Goal: Information Seeking & Learning: Learn about a topic

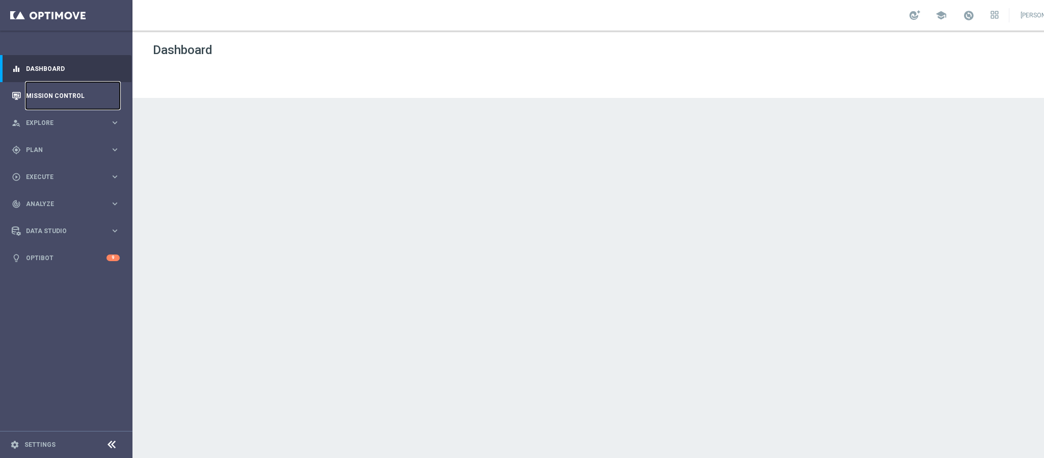
click at [93, 93] on link "Mission Control" at bounding box center [73, 95] width 94 height 27
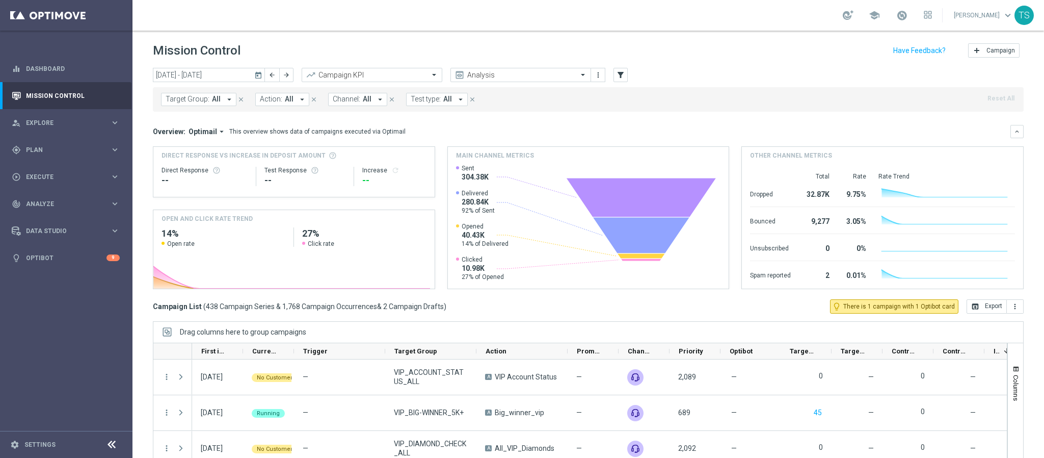
click at [255, 72] on icon "today" at bounding box center [258, 74] width 9 height 9
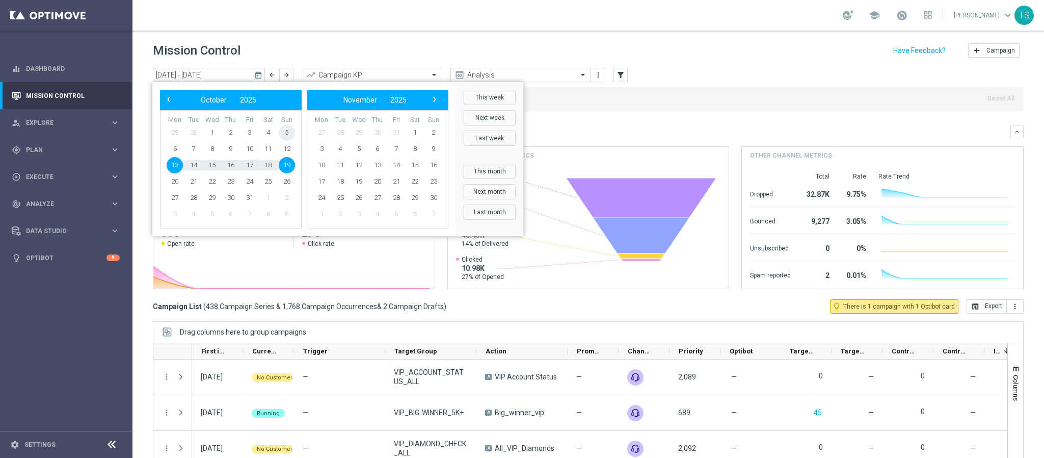
click at [283, 135] on span "5" at bounding box center [287, 132] width 16 height 16
click at [272, 152] on span "11" at bounding box center [268, 149] width 16 height 16
type input "[DATE] - [DATE]"
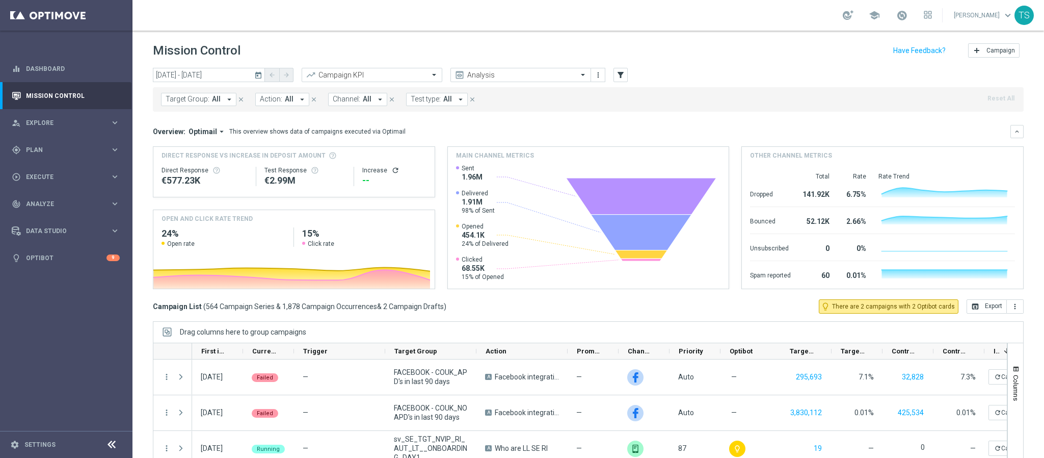
click at [260, 73] on icon "today" at bounding box center [258, 74] width 9 height 9
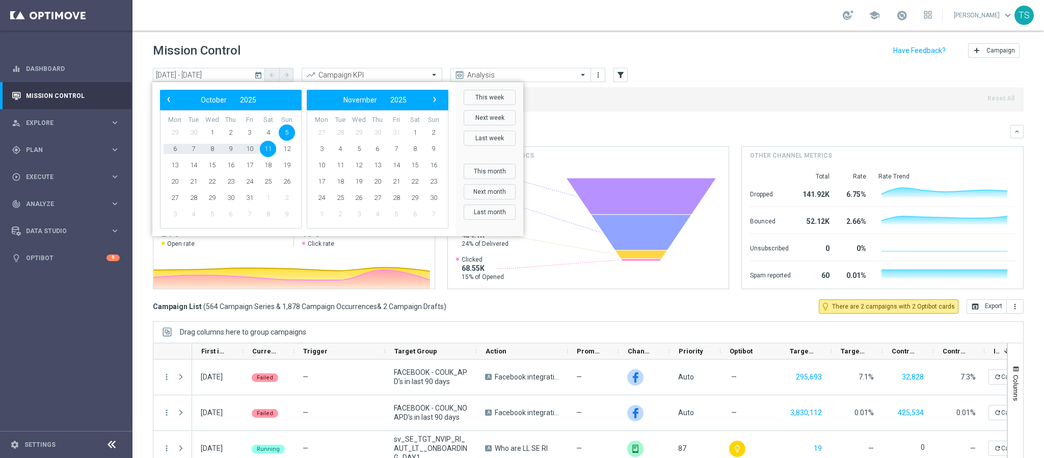
drag, startPoint x: 626, startPoint y: 124, endPoint x: 610, endPoint y: 95, distance: 32.6
click at [626, 123] on mini-dashboard "Overview: Optimail arrow_drop_down This overview shows data of campaigns execut…" at bounding box center [588, 206] width 871 height 188
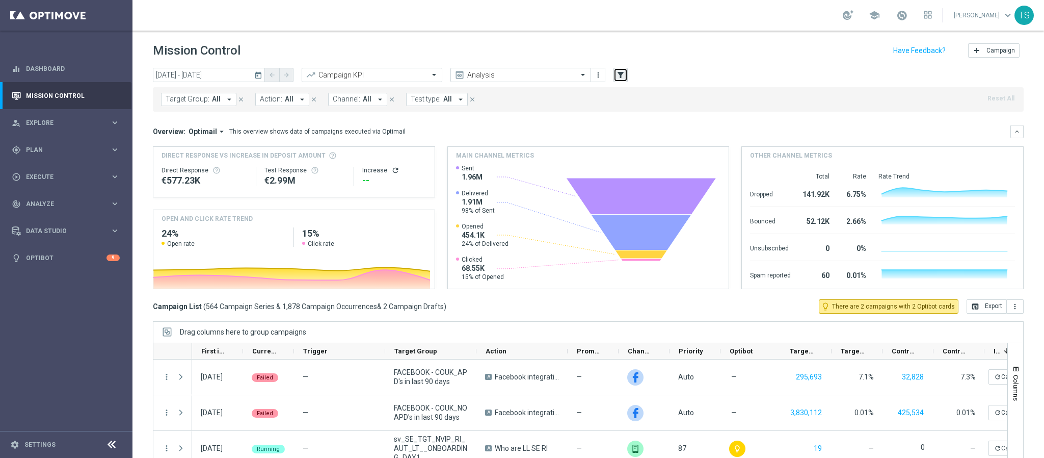
click at [623, 75] on icon "filter_alt" at bounding box center [620, 74] width 9 height 9
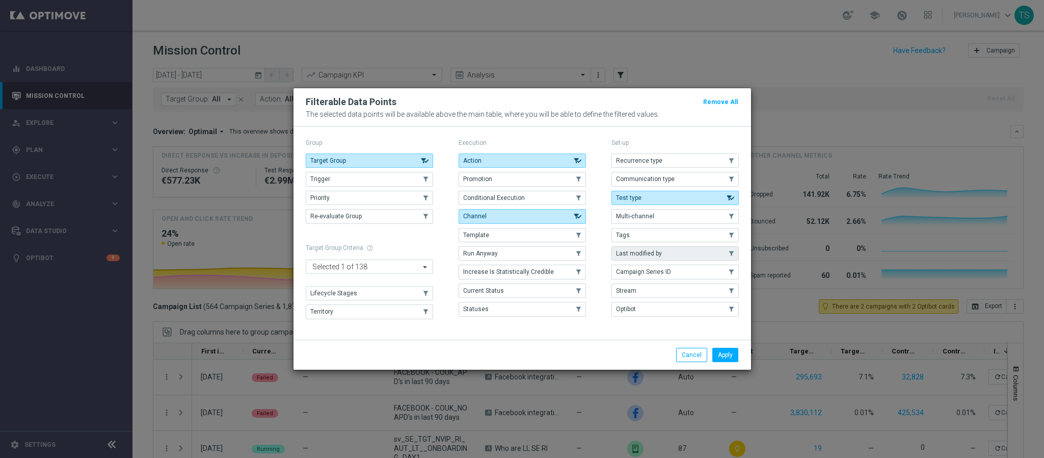
click at [661, 257] on span "Last modified by" at bounding box center [639, 253] width 46 height 7
click at [724, 352] on button "Apply" at bounding box center [726, 355] width 26 height 14
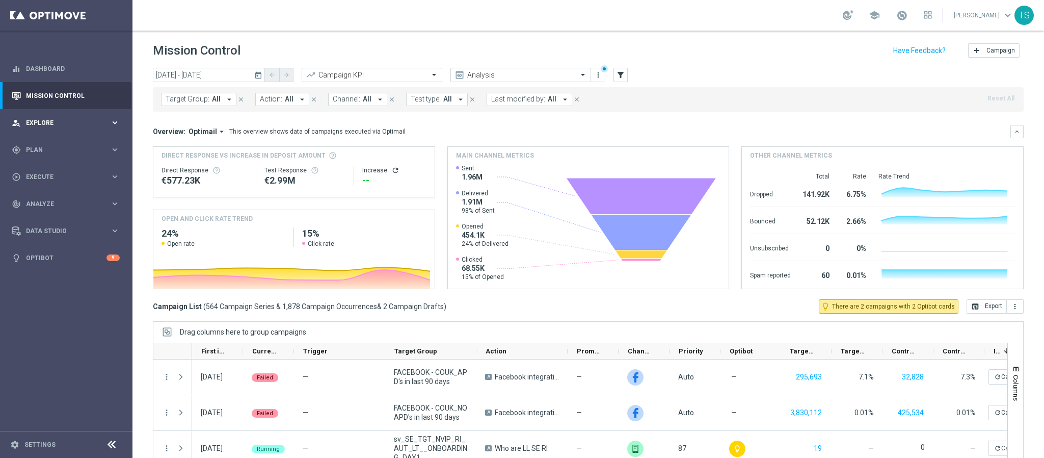
click at [65, 120] on span "Explore" at bounding box center [68, 123] width 84 height 6
click at [66, 121] on span "Explore" at bounding box center [68, 123] width 84 height 6
click at [56, 155] on div "gps_fixed Plan keyboard_arrow_right" at bounding box center [66, 149] width 132 height 27
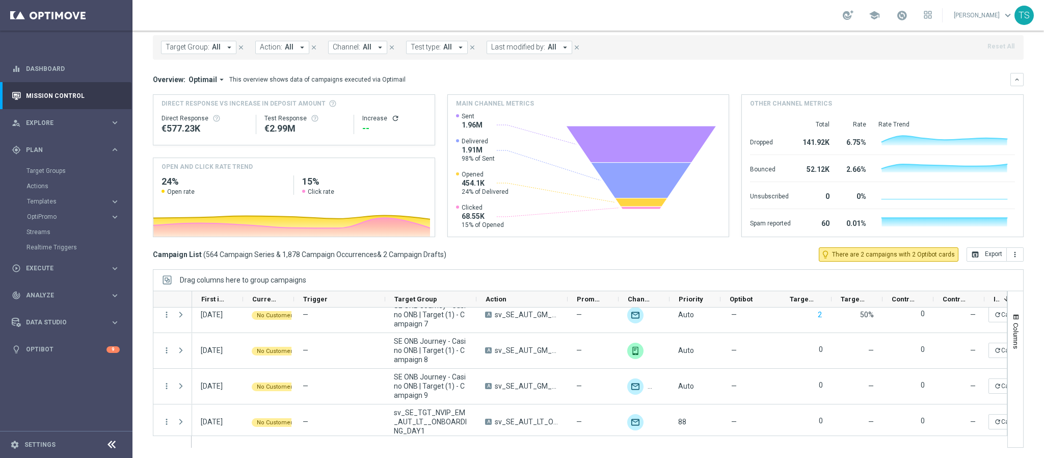
scroll to position [229, 0]
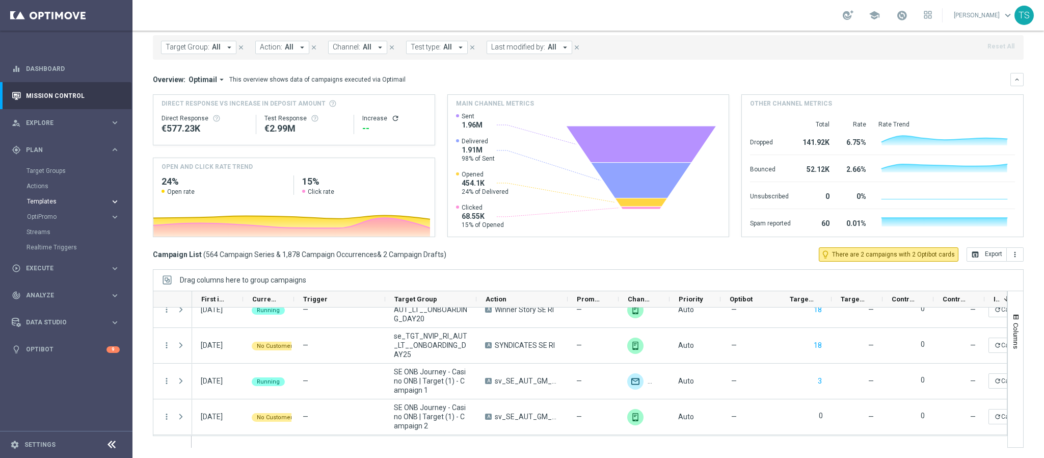
click at [55, 199] on span "Templates" at bounding box center [63, 201] width 73 height 6
click at [49, 218] on link "Optimail" at bounding box center [69, 217] width 74 height 8
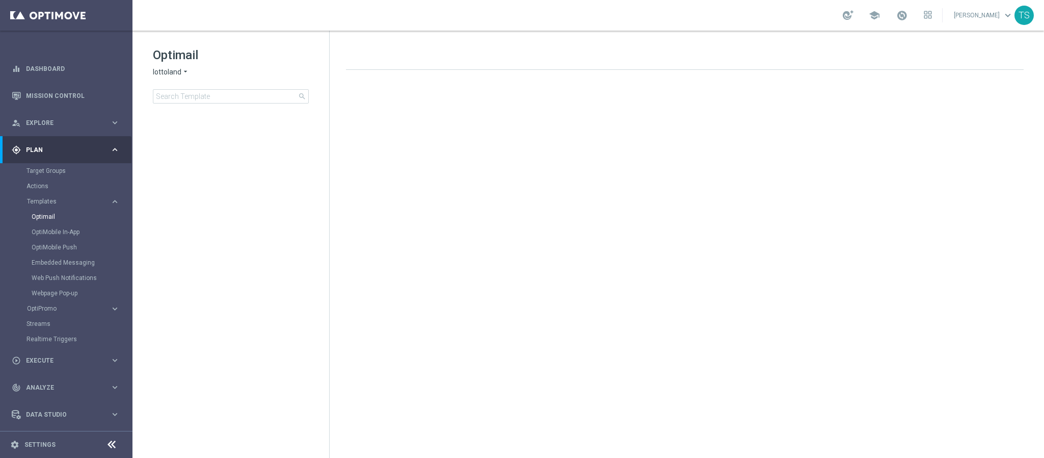
drag, startPoint x: 167, startPoint y: 70, endPoint x: 161, endPoint y: 72, distance: 6.4
click at [164, 71] on span "lottoland" at bounding box center [167, 72] width 29 height 10
click at [0, 0] on span "[DOMAIN_NAME]" at bounding box center [0, 0] width 0 height 0
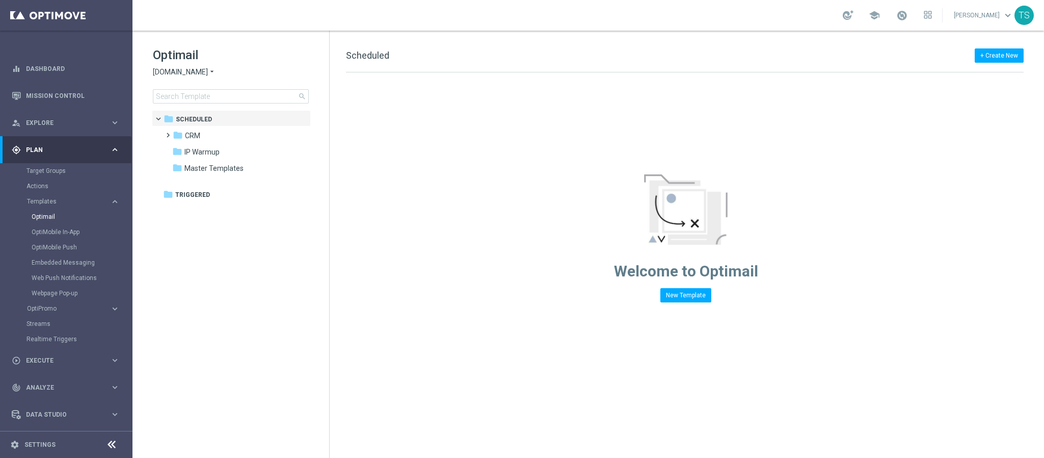
click at [244, 103] on div "Optimail [DOMAIN_NAME] arrow_drop_down × [DOMAIN_NAME] search folder 1 Folder f…" at bounding box center [231, 101] width 197 height 140
click at [242, 95] on input at bounding box center [231, 96] width 156 height 14
click at [75, 96] on link "Mission Control" at bounding box center [73, 95] width 94 height 27
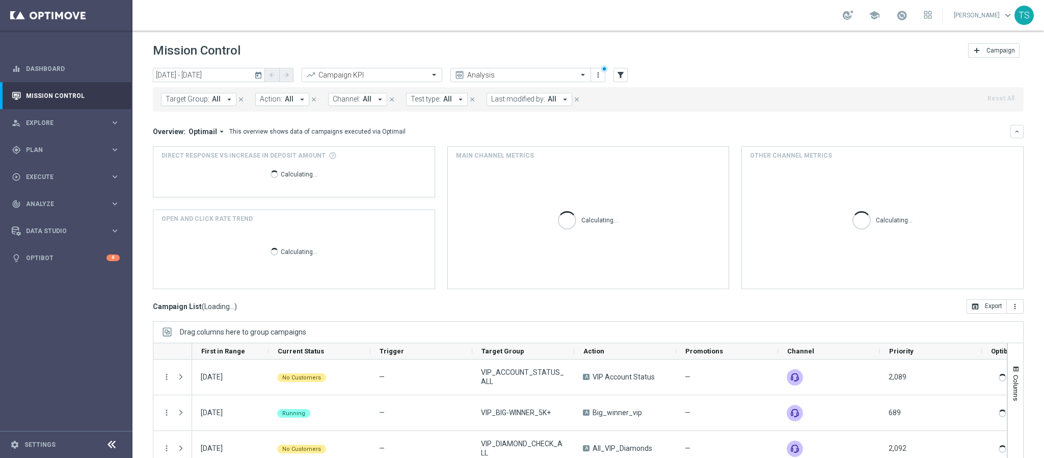
click at [259, 80] on button "today" at bounding box center [259, 75] width 12 height 15
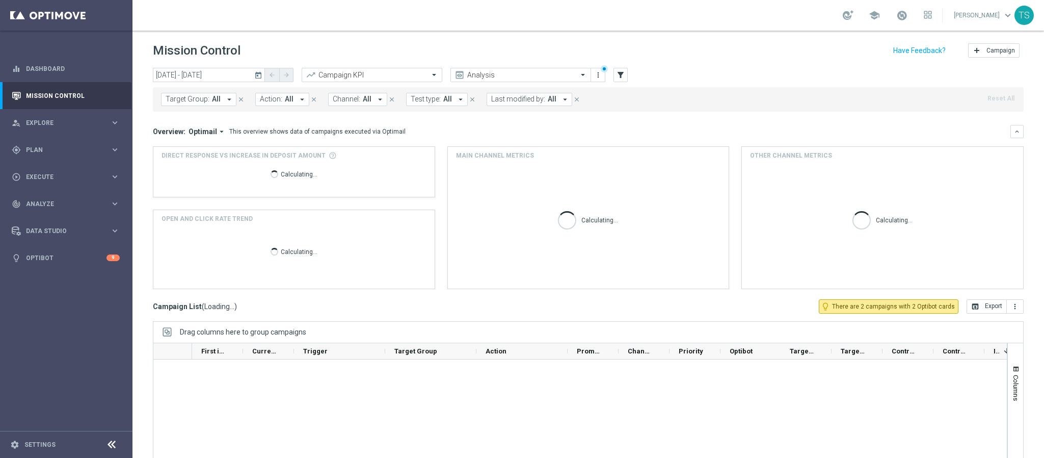
click at [259, 77] on icon "today" at bounding box center [258, 74] width 9 height 9
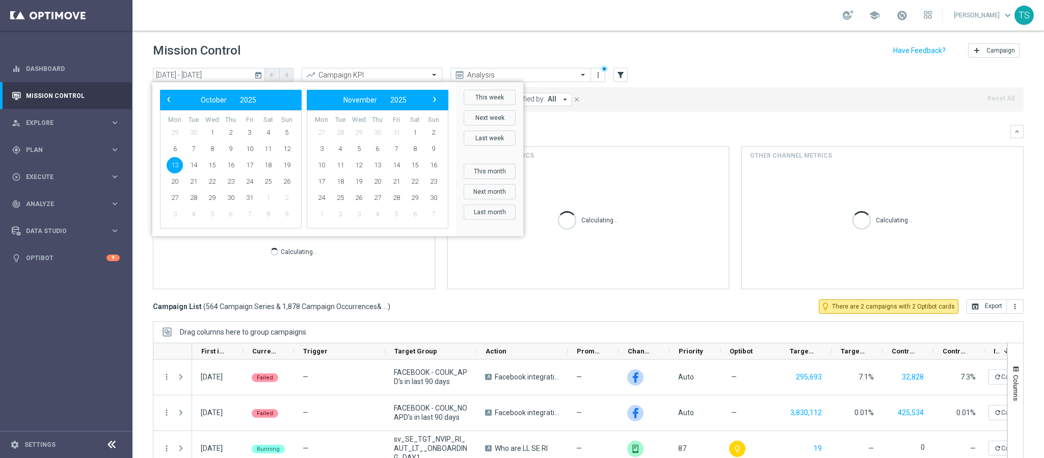
click at [173, 164] on span "13" at bounding box center [175, 165] width 16 height 16
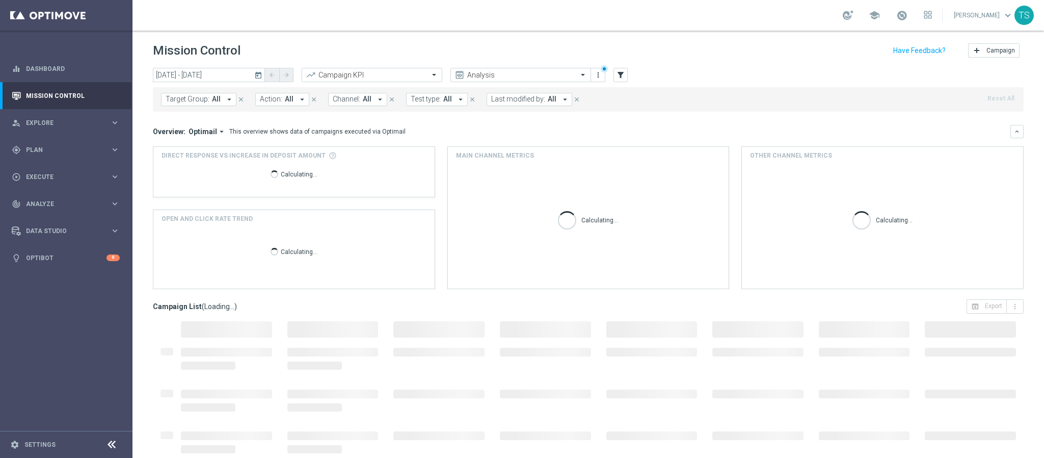
type input "[DATE] - [DATE]"
click at [617, 81] on button "filter_alt" at bounding box center [621, 75] width 14 height 14
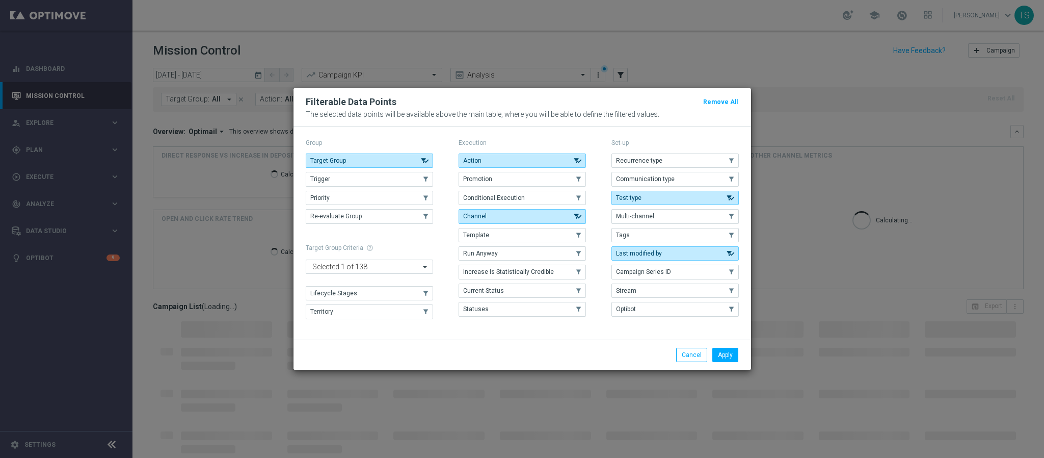
click at [699, 367] on div "Apply Cancel" at bounding box center [523, 354] width 458 height 30
click at [694, 357] on button "Cancel" at bounding box center [691, 355] width 31 height 14
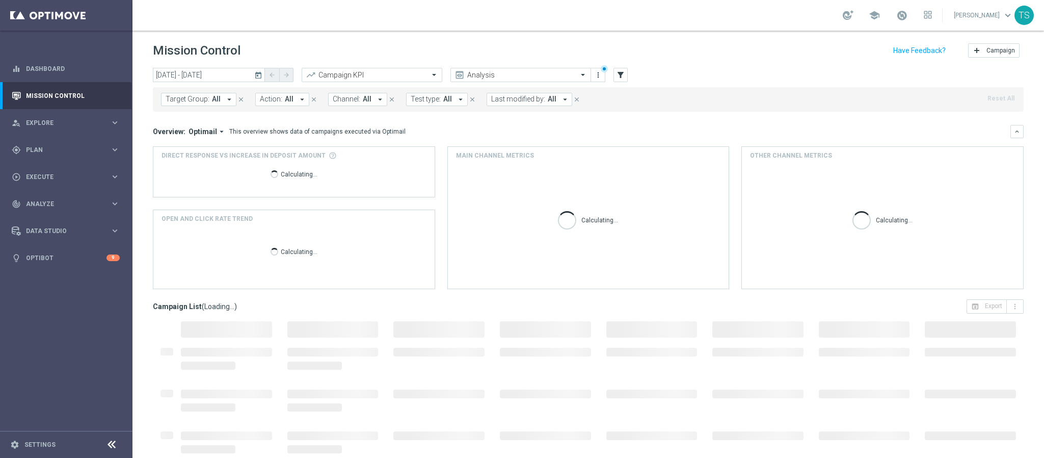
click at [546, 104] on button "Last modified by: All arrow_drop_down" at bounding box center [530, 99] width 86 height 13
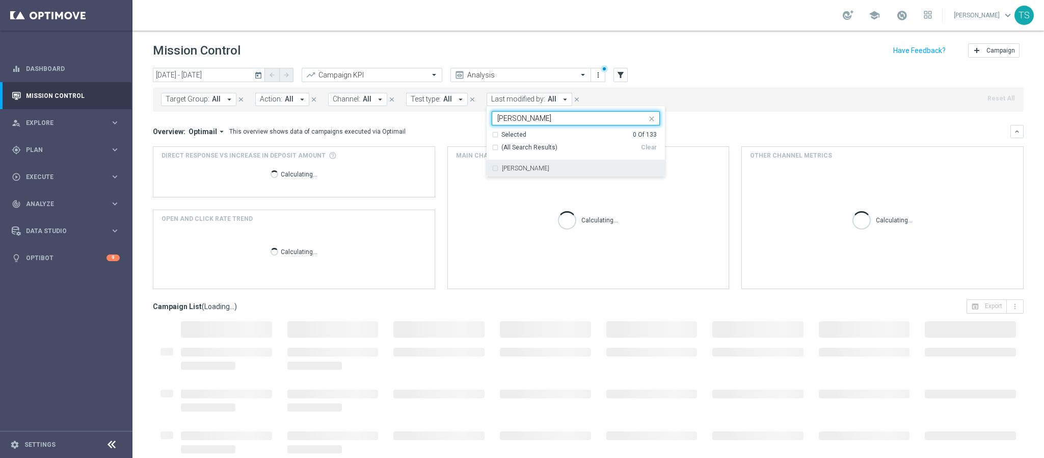
click at [606, 160] on div "Selected 0 Of 133 (All Search Results) Clear" at bounding box center [576, 145] width 178 height 30
click at [595, 176] on div "[PERSON_NAME]" at bounding box center [576, 168] width 168 height 16
type input "[PERSON_NAME]"
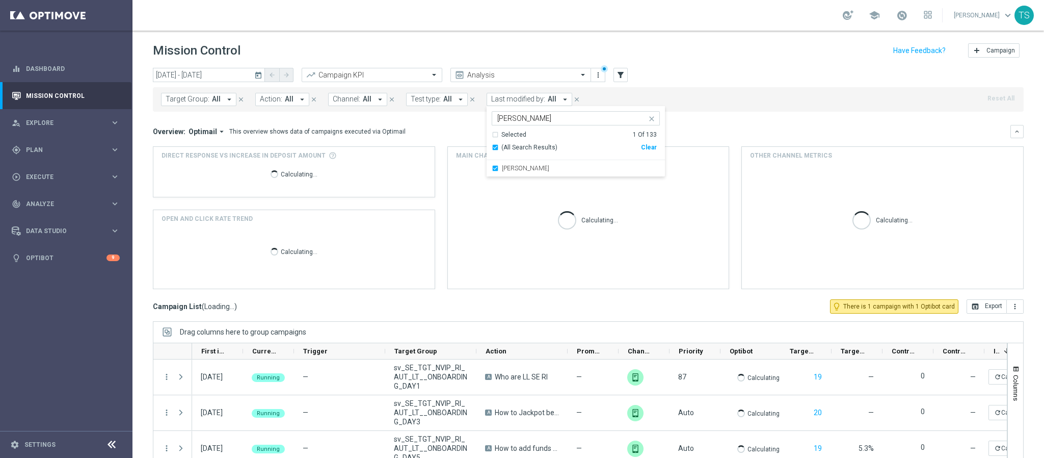
click at [726, 103] on div "Target Group: All arrow_drop_down close Action: All arrow_drop_down close Chann…" at bounding box center [588, 99] width 871 height 24
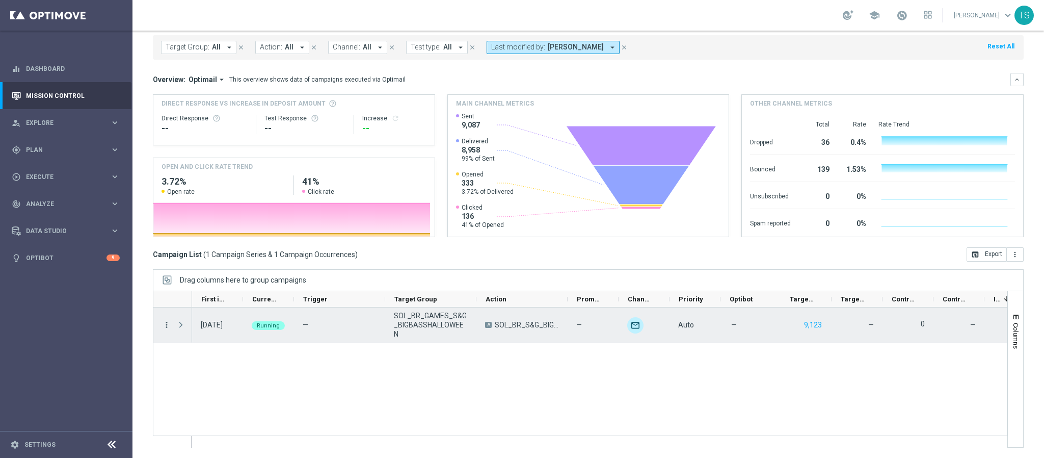
click at [167, 326] on icon "more_vert" at bounding box center [166, 324] width 9 height 9
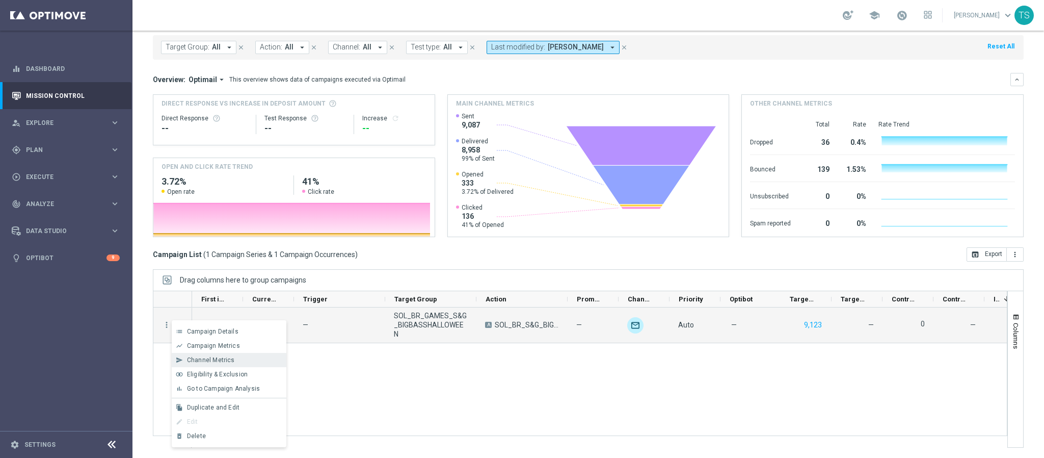
click at [210, 359] on span "Channel Metrics" at bounding box center [211, 359] width 48 height 7
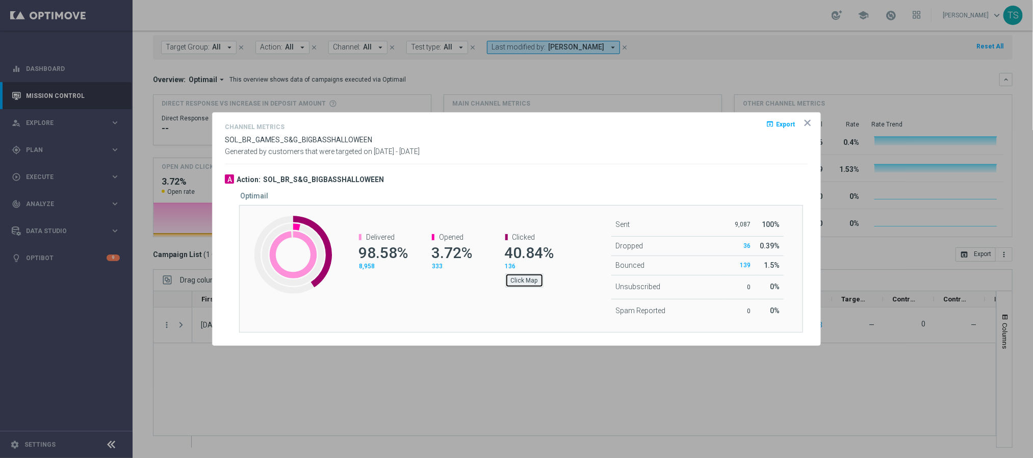
click at [522, 279] on button "Click Map" at bounding box center [524, 280] width 38 height 14
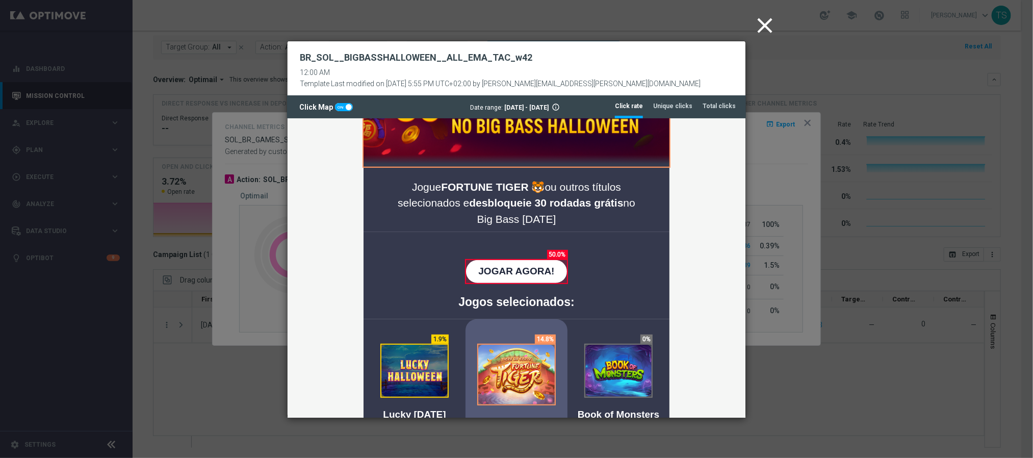
scroll to position [306, 0]
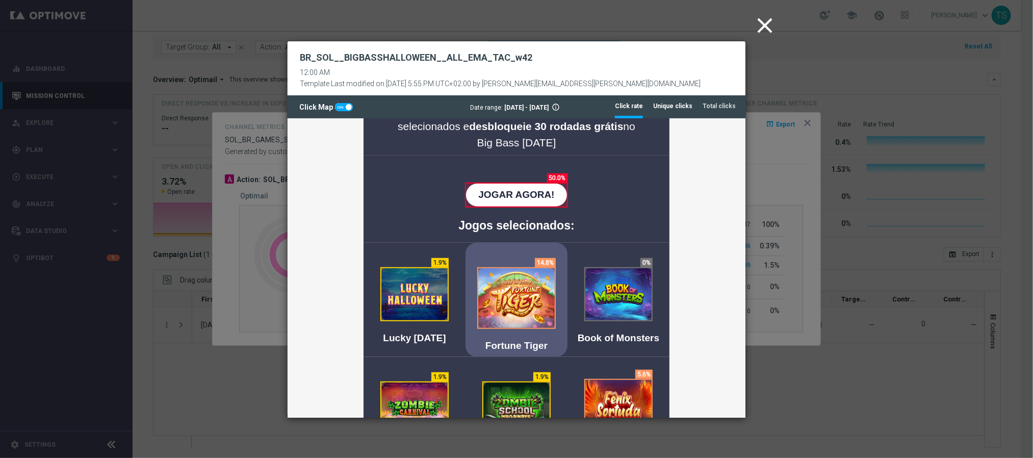
click at [679, 108] on tab-header "Unique clicks" at bounding box center [672, 106] width 39 height 9
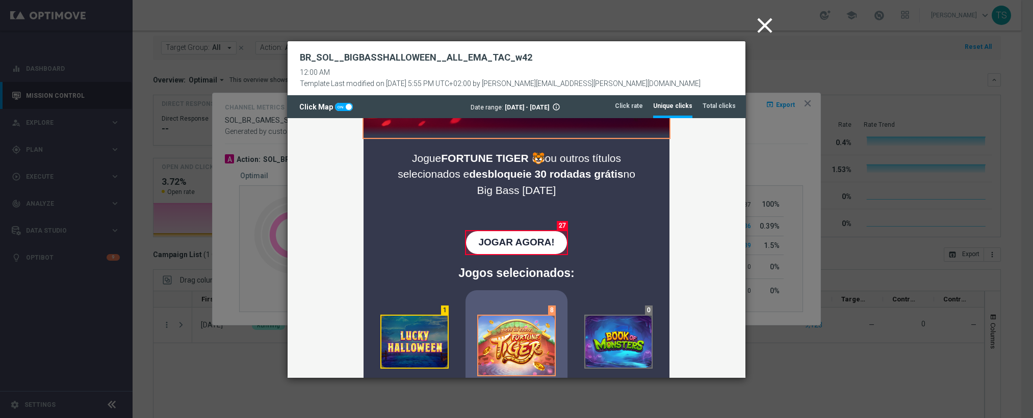
scroll to position [267, 0]
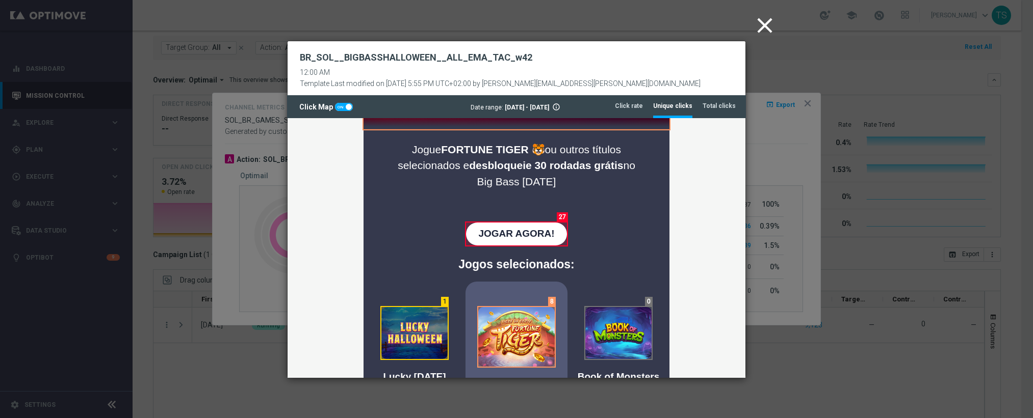
drag, startPoint x: 738, startPoint y: 158, endPoint x: 1033, endPoint y: 309, distance: 331.7
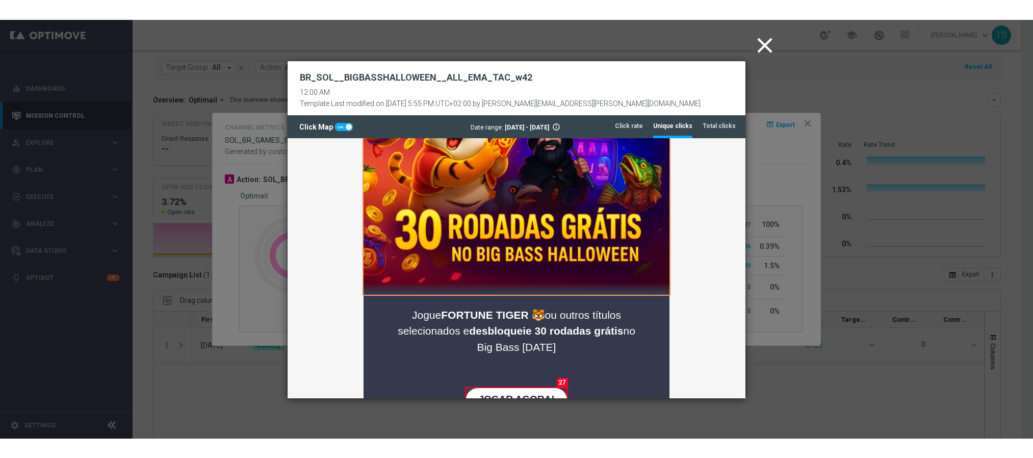
scroll to position [44, 0]
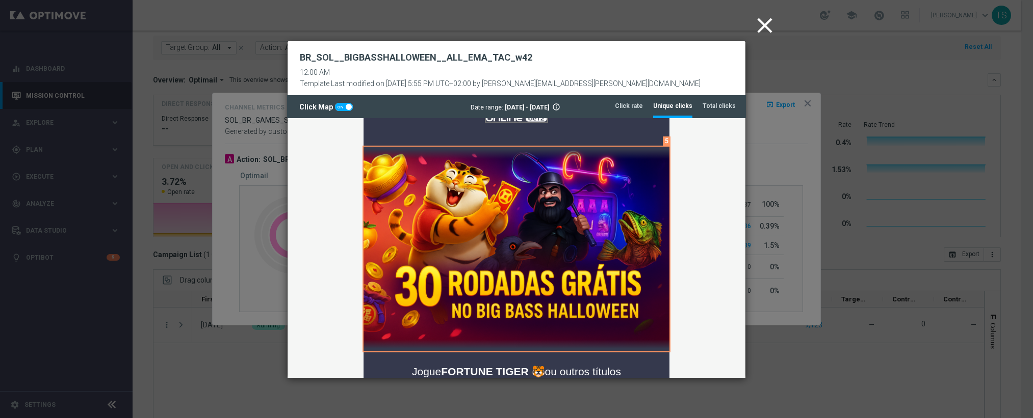
click at [763, 23] on icon "close" at bounding box center [764, 25] width 25 height 25
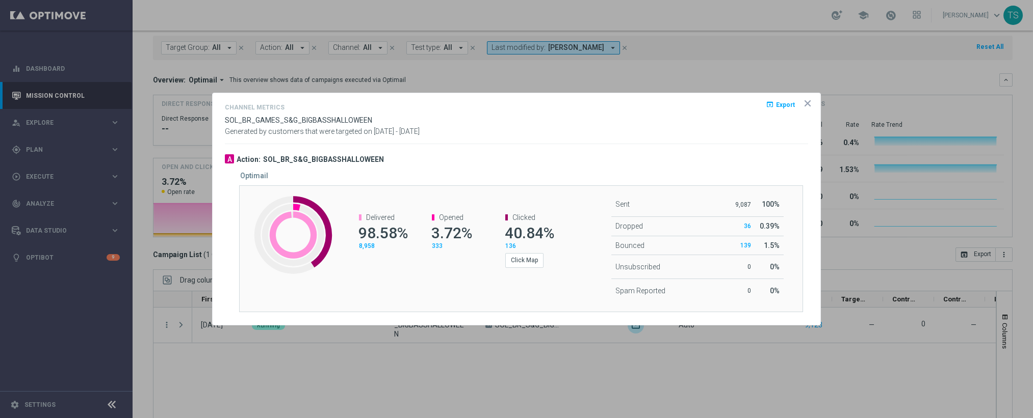
drag, startPoint x: 508, startPoint y: 242, endPoint x: 531, endPoint y: 242, distance: 23.4
click at [531, 242] on div "Clicked 40.84% 136 Click Map" at bounding box center [528, 241] width 47 height 55
click at [514, 246] on span "136" at bounding box center [510, 246] width 11 height 7
drag, startPoint x: 503, startPoint y: 235, endPoint x: 544, endPoint y: 232, distance: 41.4
click at [564, 231] on div "Delivered 98.58% 8,958 Opened 3.72% 333 Clicked 40.84% 136 Click Map" at bounding box center [450, 240] width 234 height 75
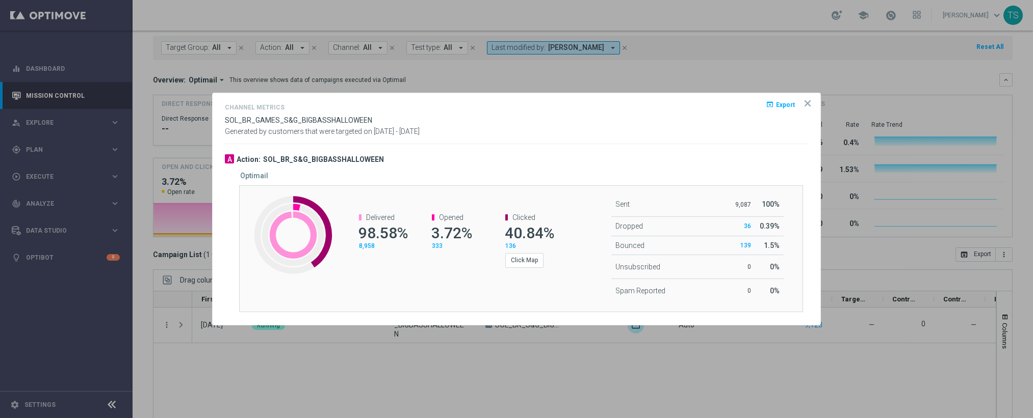
click at [522, 236] on span "40.84%" at bounding box center [529, 233] width 49 height 18
click at [526, 230] on span "40.84%" at bounding box center [529, 233] width 49 height 18
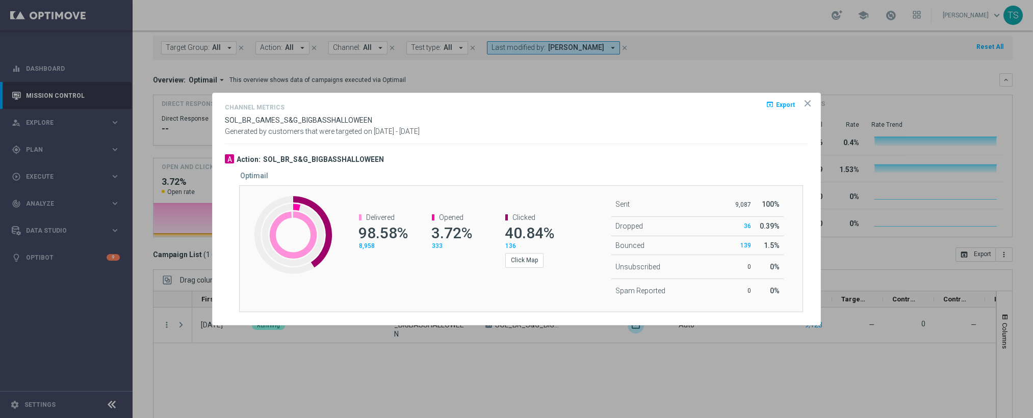
click at [526, 230] on span "40.84%" at bounding box center [529, 233] width 49 height 18
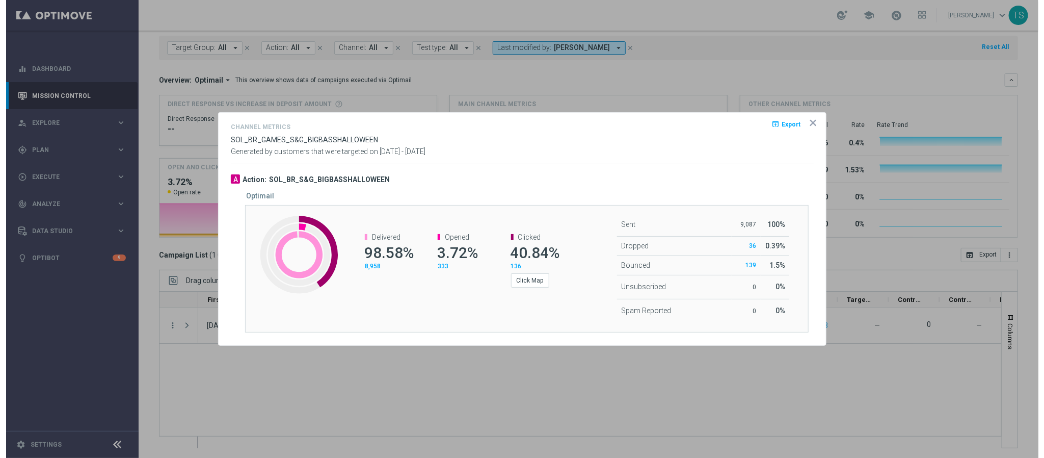
scroll to position [51, 0]
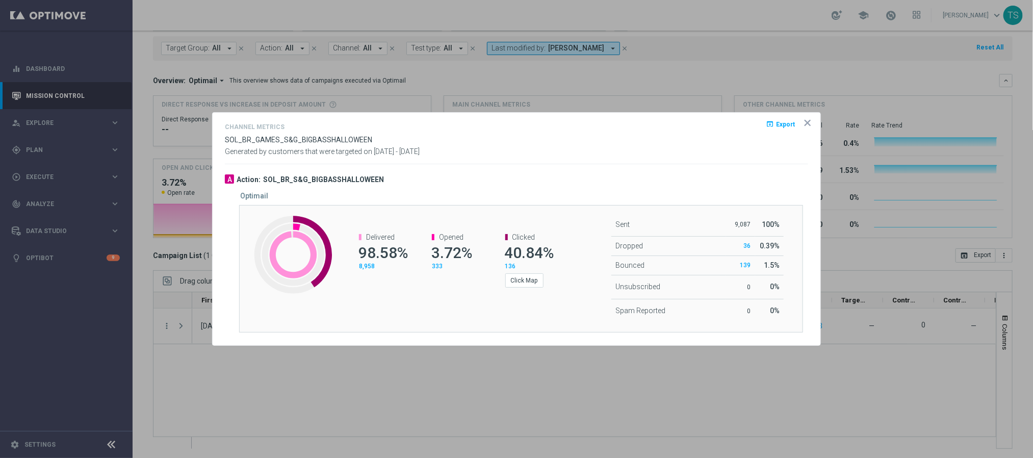
click at [803, 121] on icon "icon" at bounding box center [807, 123] width 10 height 10
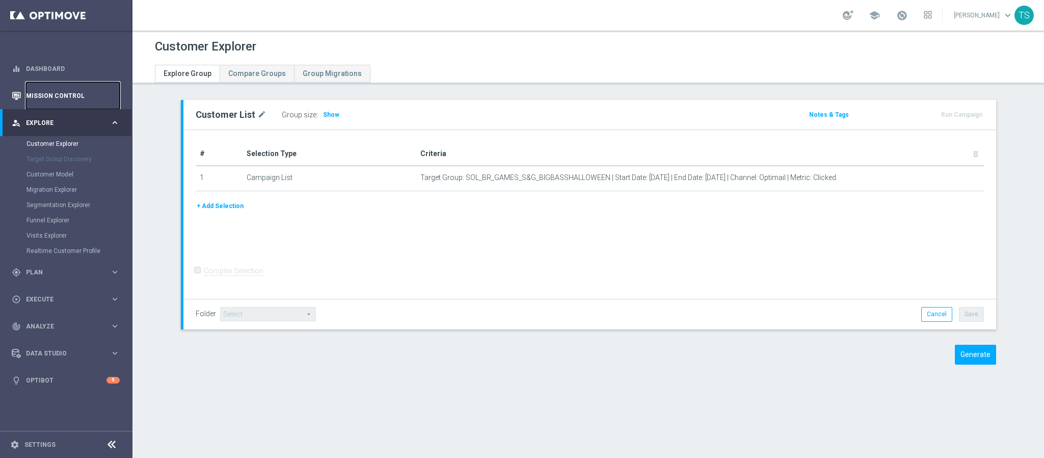
click at [59, 92] on link "Mission Control" at bounding box center [73, 95] width 94 height 27
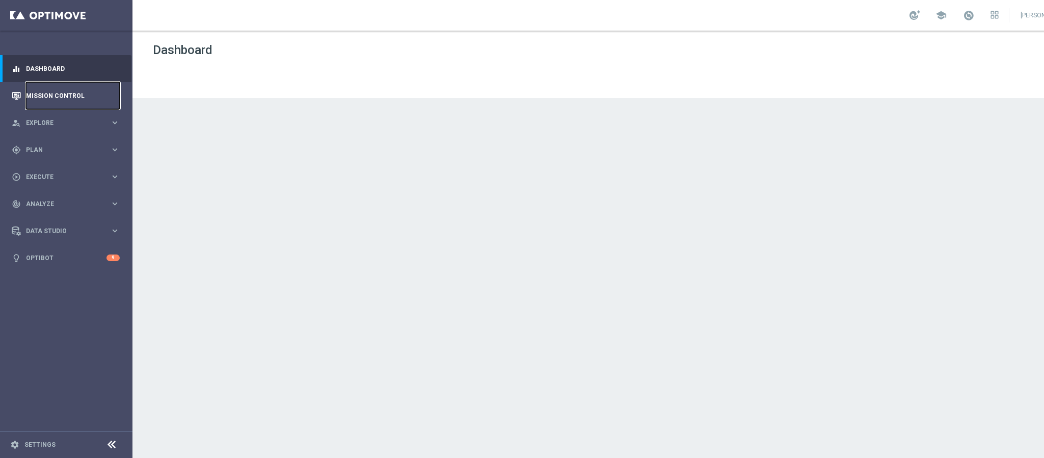
click at [59, 98] on link "Mission Control" at bounding box center [73, 95] width 94 height 27
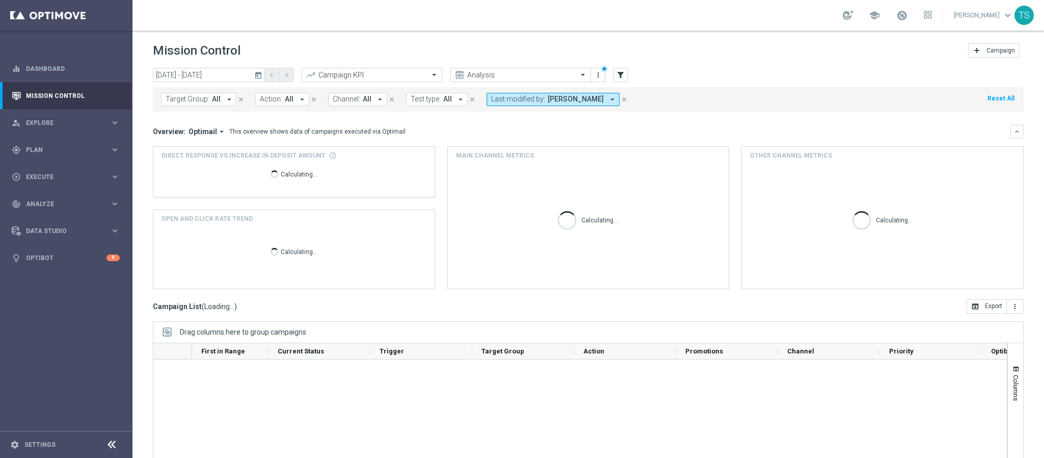
click at [255, 74] on icon "today" at bounding box center [258, 74] width 9 height 9
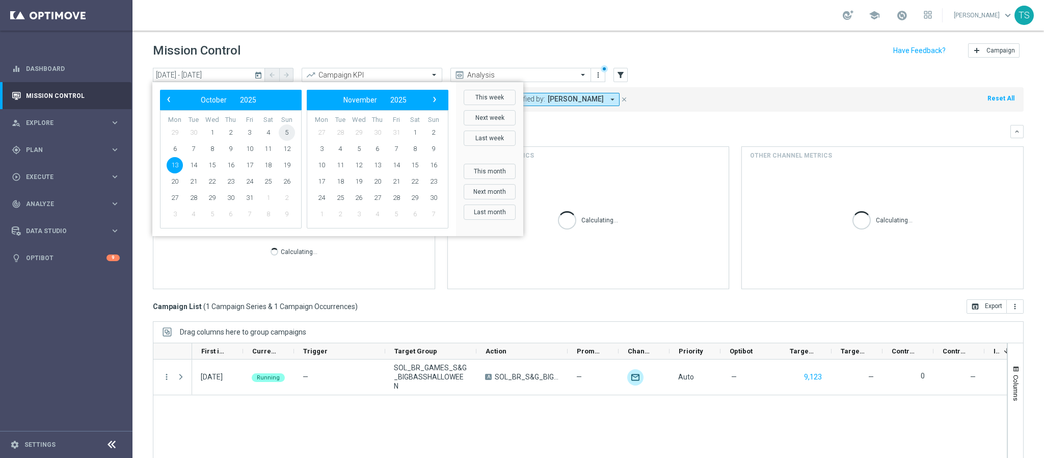
click at [287, 130] on span "5" at bounding box center [287, 132] width 16 height 16
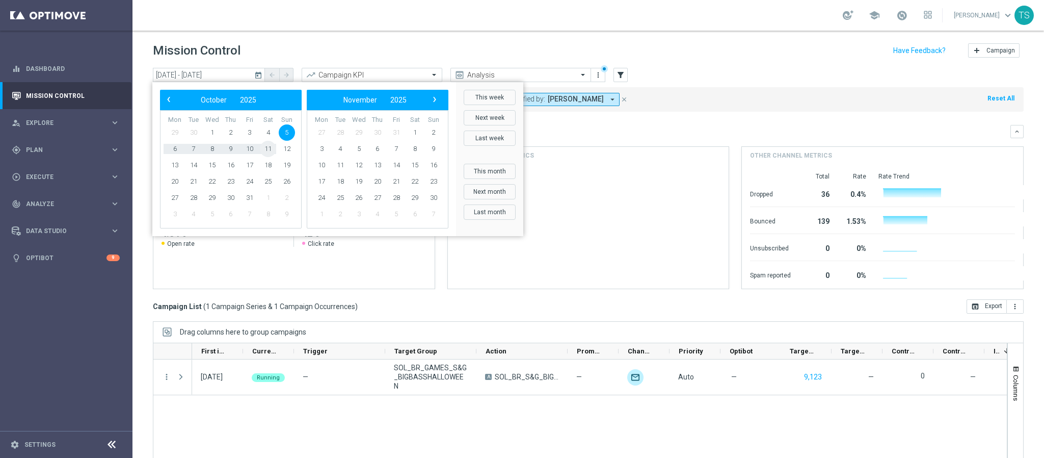
click at [271, 150] on span "11" at bounding box center [268, 149] width 16 height 16
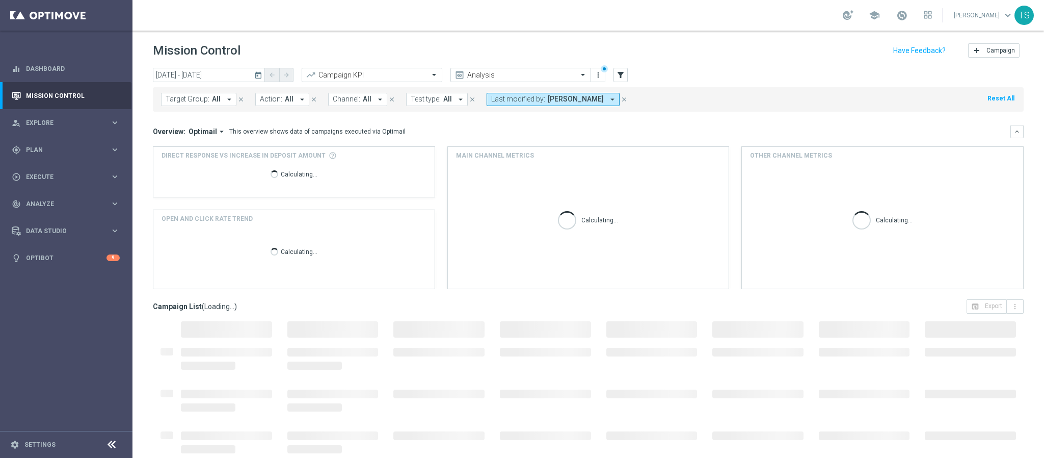
type input "[DATE] - [DATE]"
click at [586, 103] on span "[PERSON_NAME]" at bounding box center [576, 99] width 56 height 9
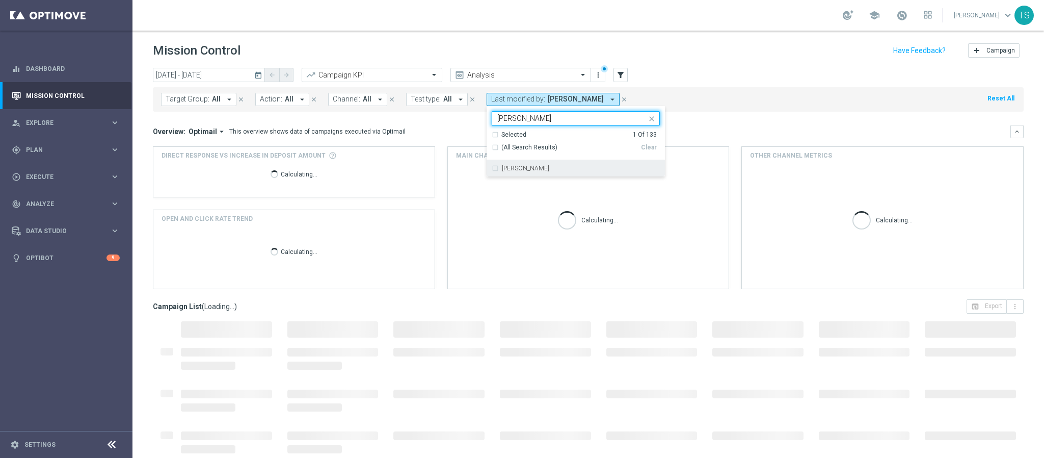
click at [553, 165] on div "[PERSON_NAME]" at bounding box center [576, 168] width 168 height 16
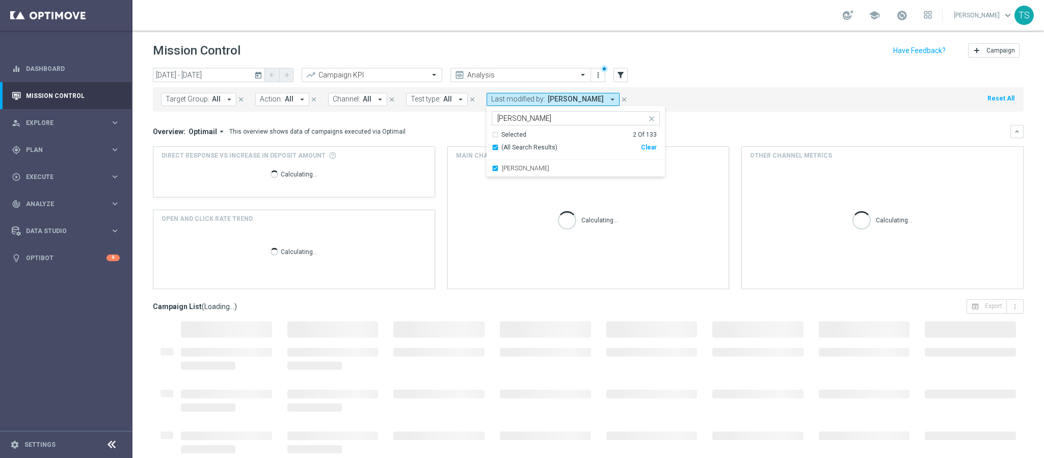
click at [586, 117] on input "adriano" at bounding box center [571, 118] width 149 height 9
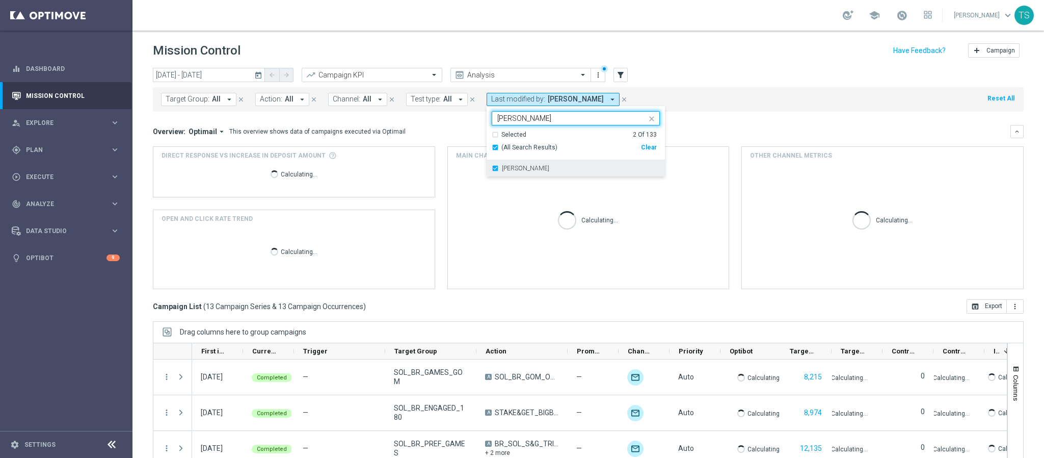
click at [564, 161] on div "[PERSON_NAME]" at bounding box center [576, 168] width 168 height 16
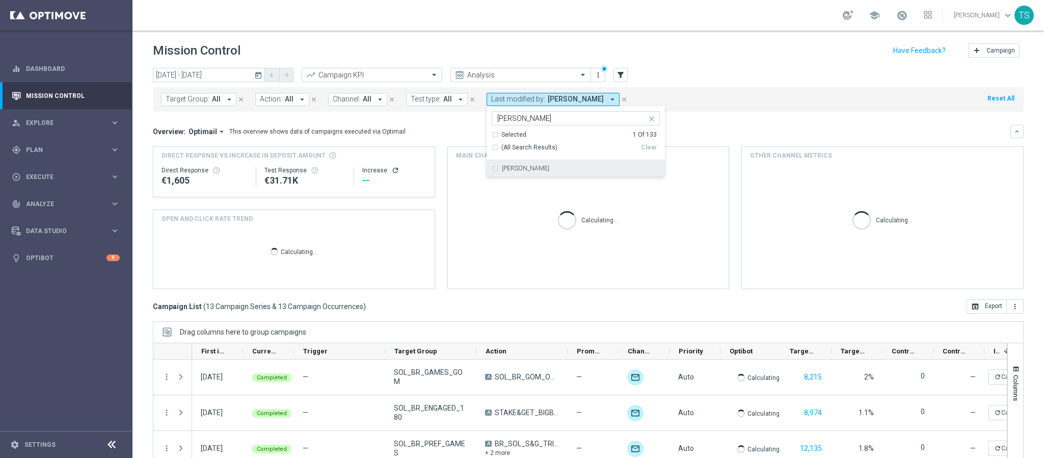
click at [556, 115] on input "[PERSON_NAME]" at bounding box center [571, 118] width 149 height 9
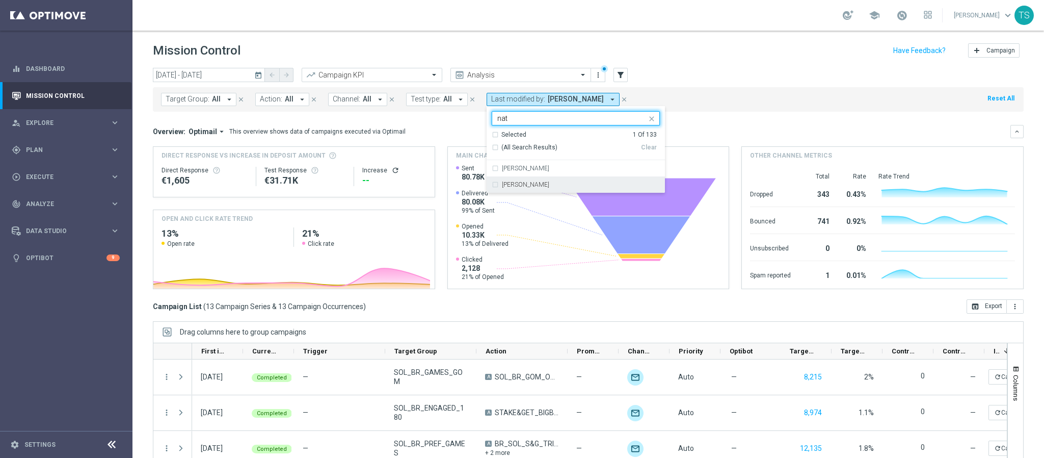
click at [548, 179] on div "Natalia Domeniche" at bounding box center [576, 184] width 168 height 16
type input "nat"
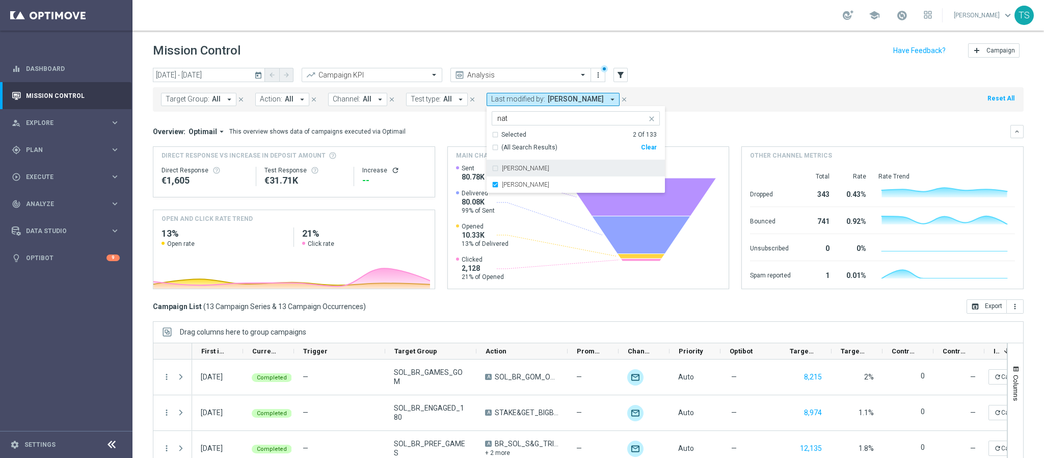
click at [756, 117] on mini-dashboard "Overview: Optimail arrow_drop_down This overview shows data of campaigns execut…" at bounding box center [588, 206] width 871 height 188
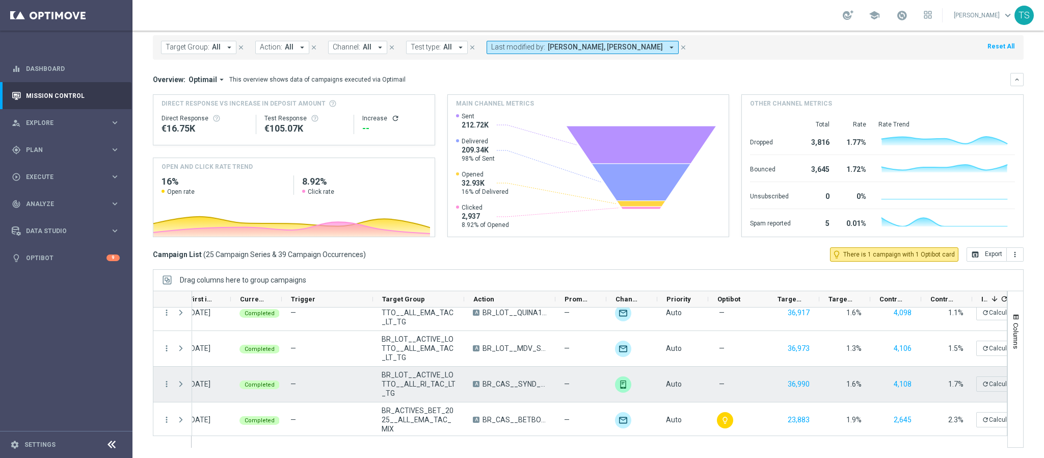
scroll to position [688, 0]
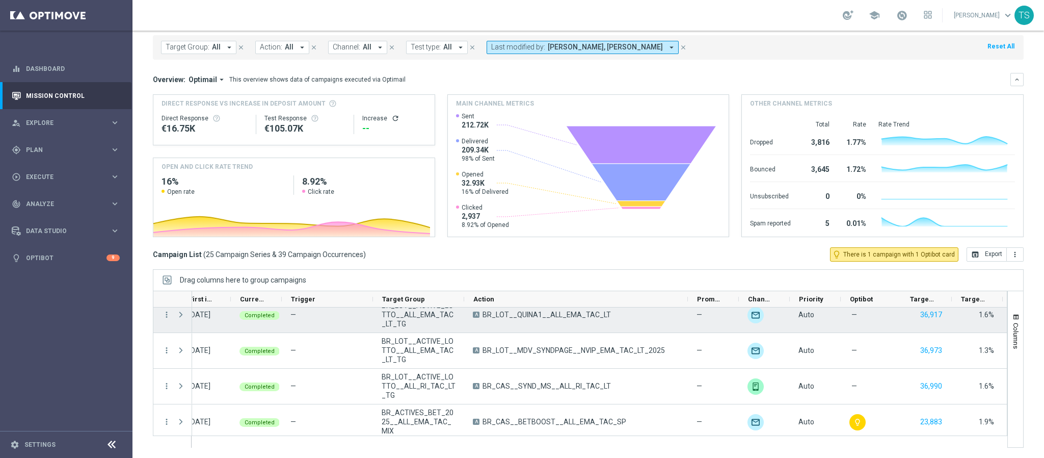
drag, startPoint x: 554, startPoint y: 300, endPoint x: 687, endPoint y: 309, distance: 132.9
click at [687, 309] on div at bounding box center [580, 369] width 855 height 157
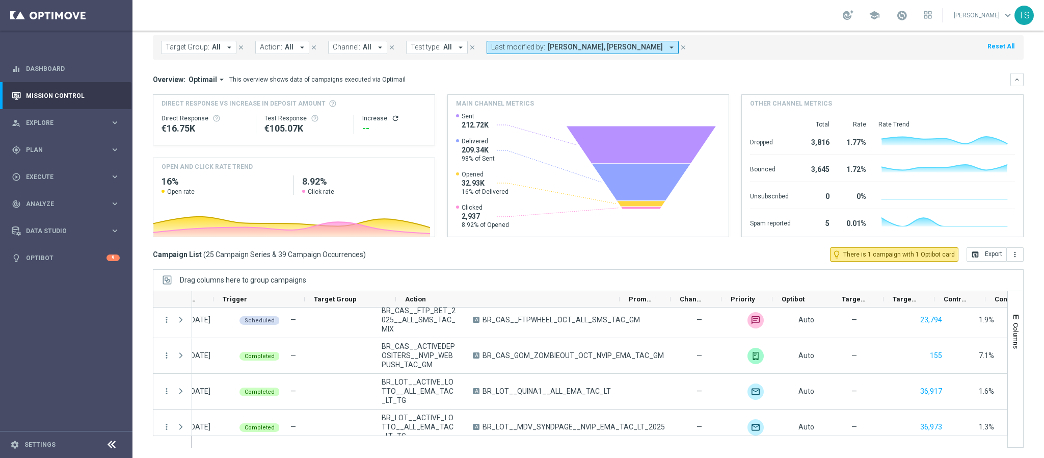
scroll to position [0, 187]
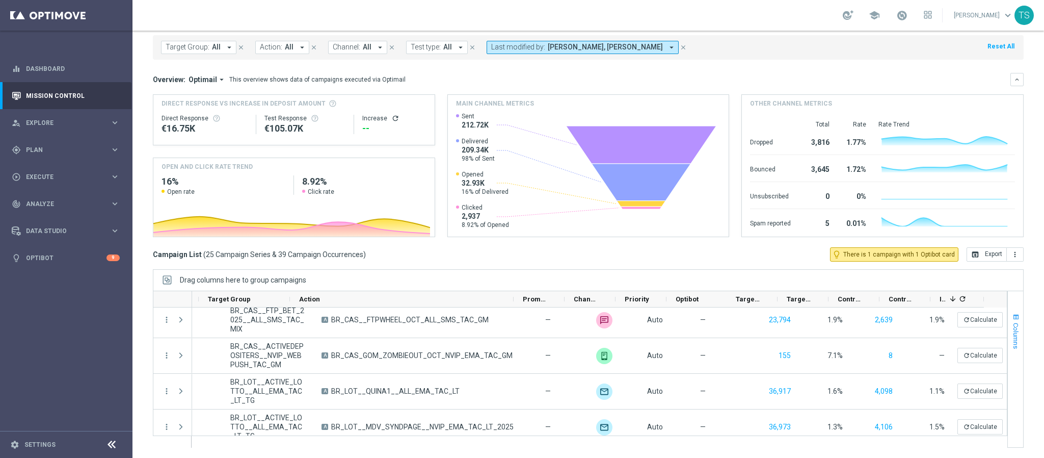
click at [1008, 322] on button "Columns" at bounding box center [1015, 330] width 15 height 55
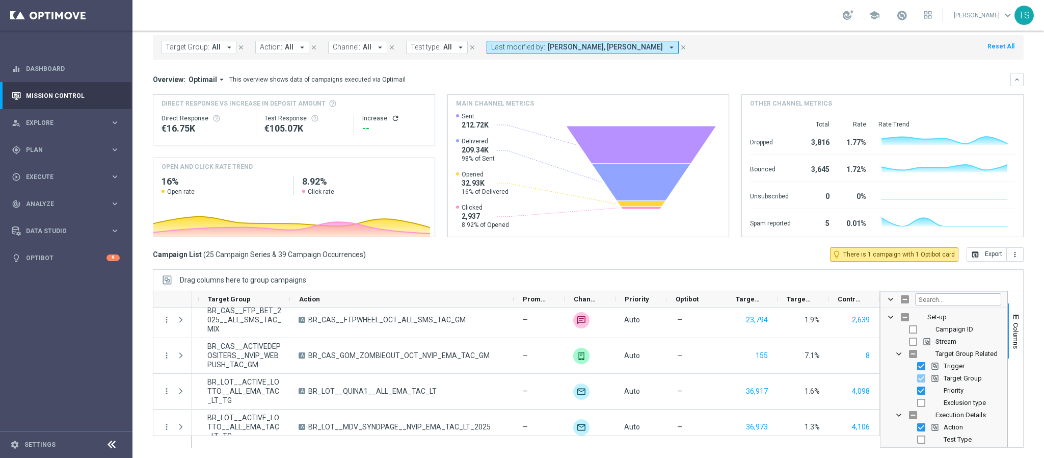
click at [166, 277] on span at bounding box center [167, 279] width 9 height 9
click at [237, 279] on span "Drag columns here to group campaigns" at bounding box center [243, 280] width 126 height 8
click at [947, 301] on input "Filter Columns Input" at bounding box center [958, 299] width 86 height 12
type input "optimai"
click at [831, 283] on div "Drag columns here to group campaigns" at bounding box center [588, 279] width 871 height 21
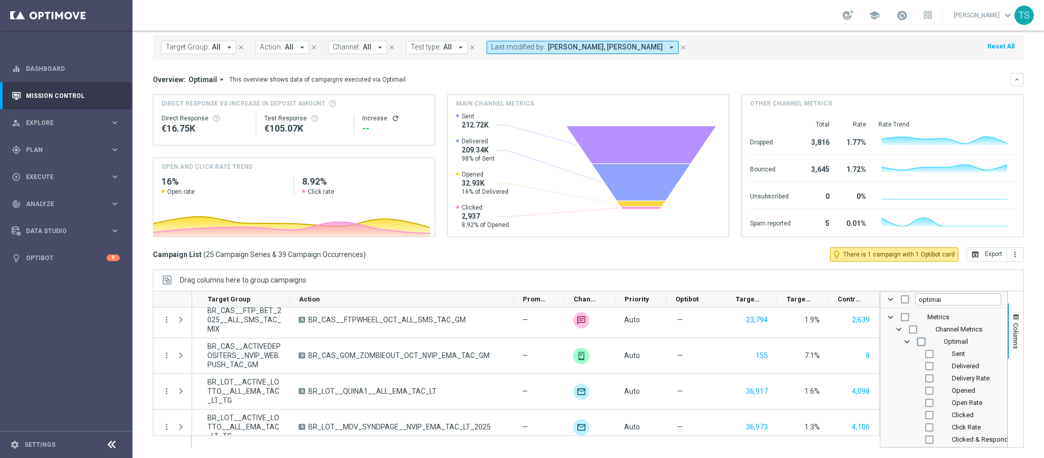
click at [918, 339] on input "Press SPACE to toggle visibility (hidden)" at bounding box center [922, 341] width 8 height 8
checkbox input "true"
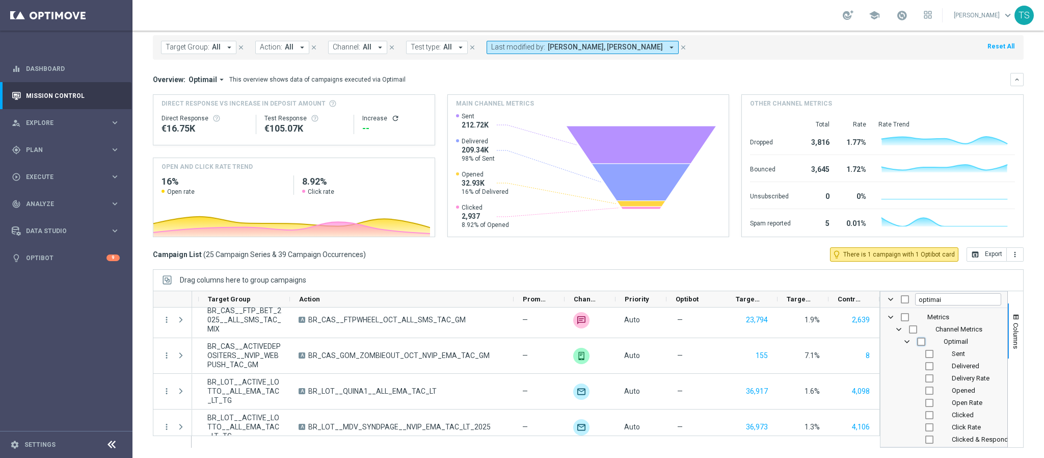
checkbox input "true"
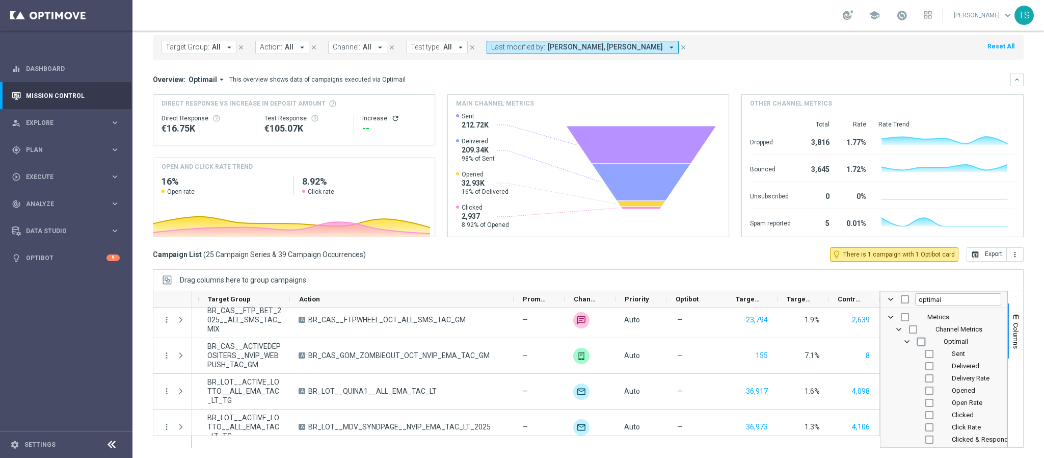
checkbox input "true"
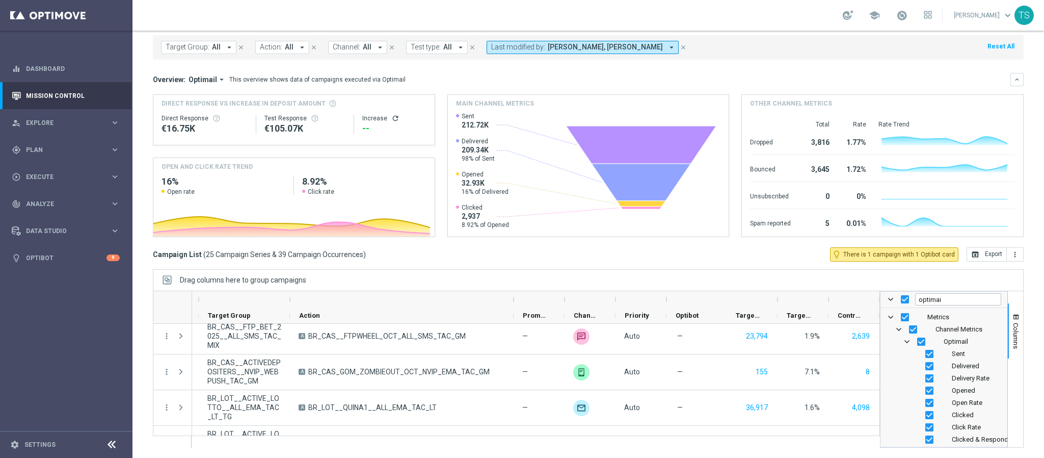
click at [800, 280] on div "Drag columns here to group campaigns" at bounding box center [588, 279] width 871 height 21
click at [1008, 322] on button "Columns" at bounding box center [1015, 330] width 15 height 55
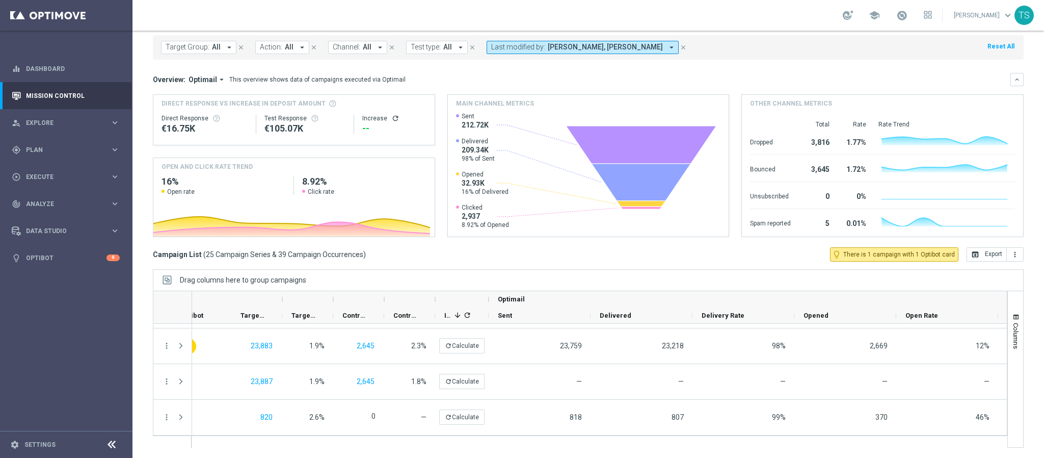
scroll to position [0, 0]
